Goal: Task Accomplishment & Management: Use online tool/utility

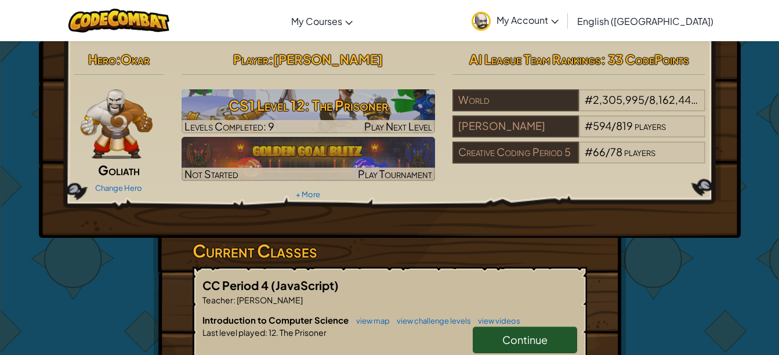
click at [378, 106] on h3 "CS1 Level 12: The Prisoner" at bounding box center [309, 105] width 254 height 26
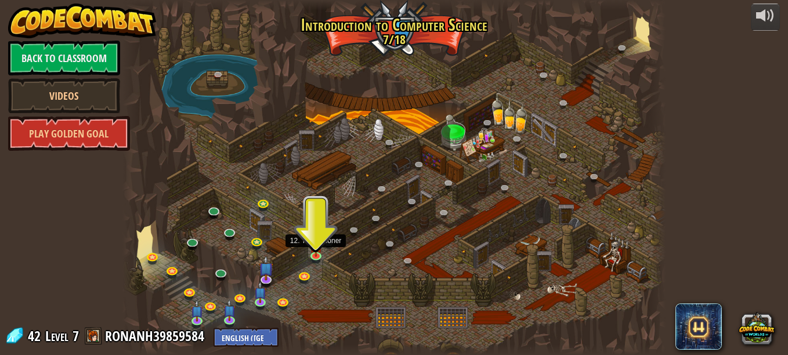
click at [313, 248] on img at bounding box center [316, 246] width 13 height 21
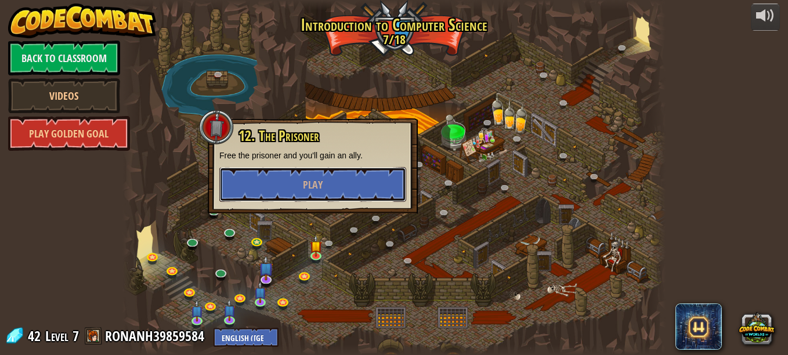
click at [324, 179] on button "Play" at bounding box center [312, 184] width 187 height 35
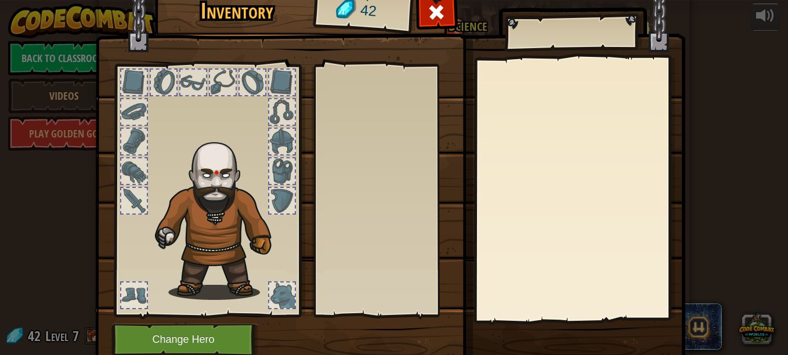
scroll to position [45, 0]
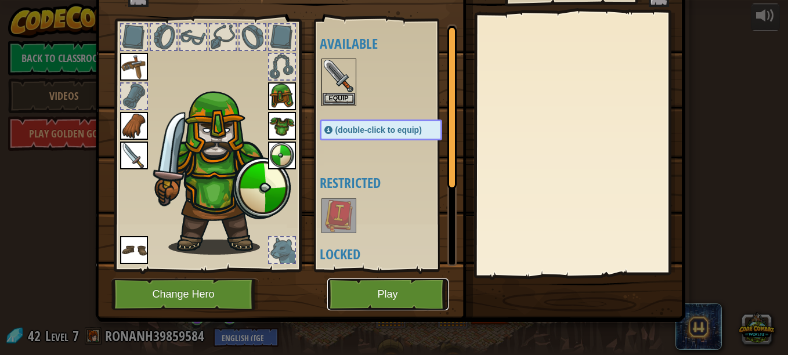
click at [360, 292] on button "Play" at bounding box center [387, 295] width 121 height 32
